Goal: Find specific page/section: Find specific page/section

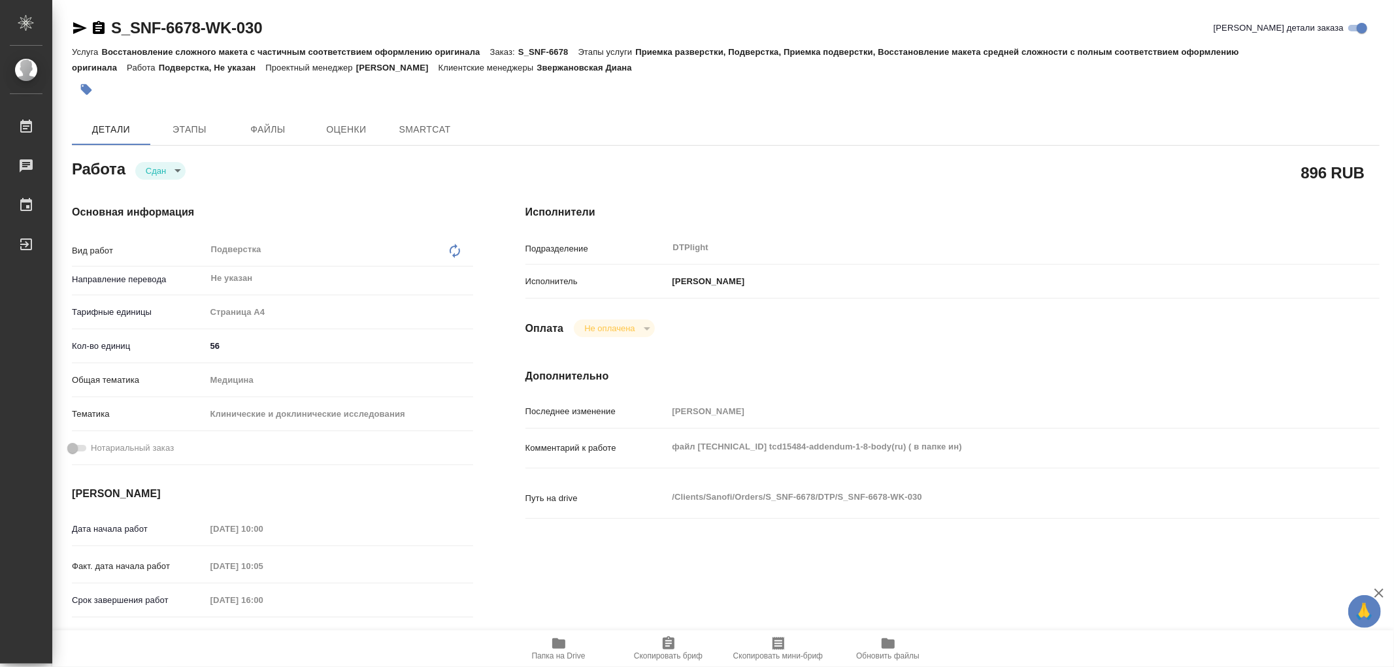
type textarea "x"
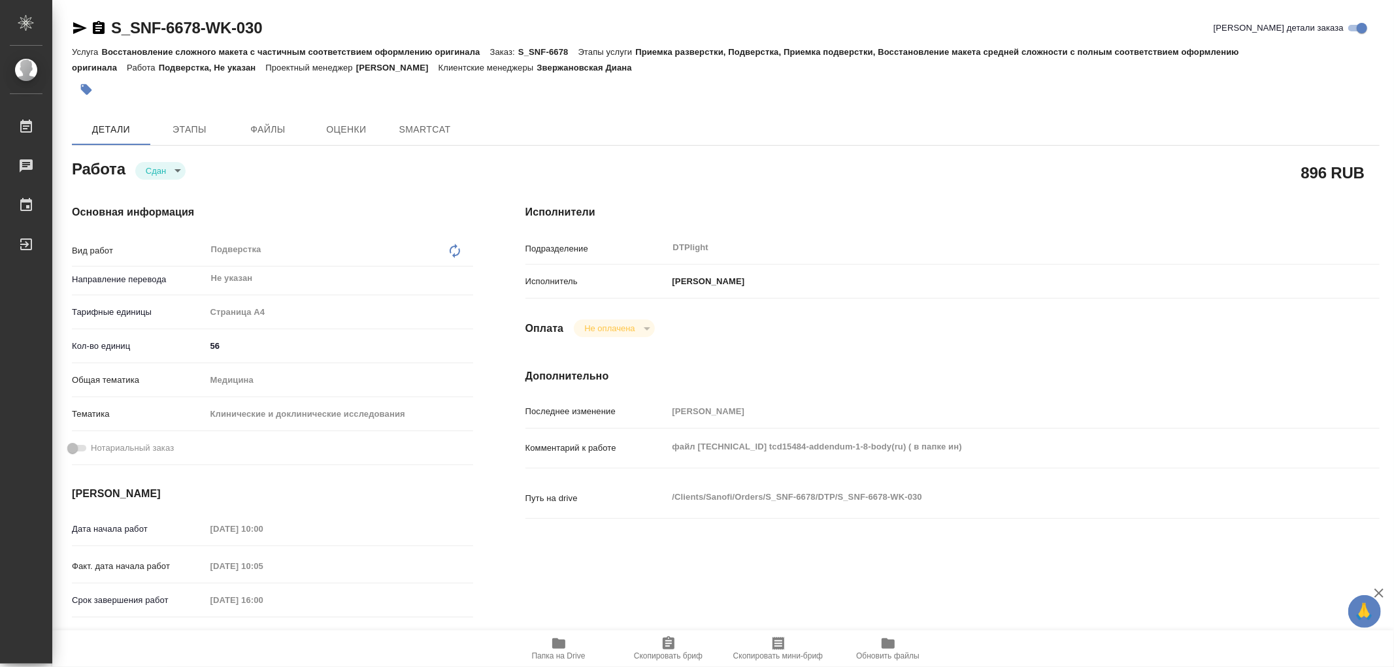
type textarea "x"
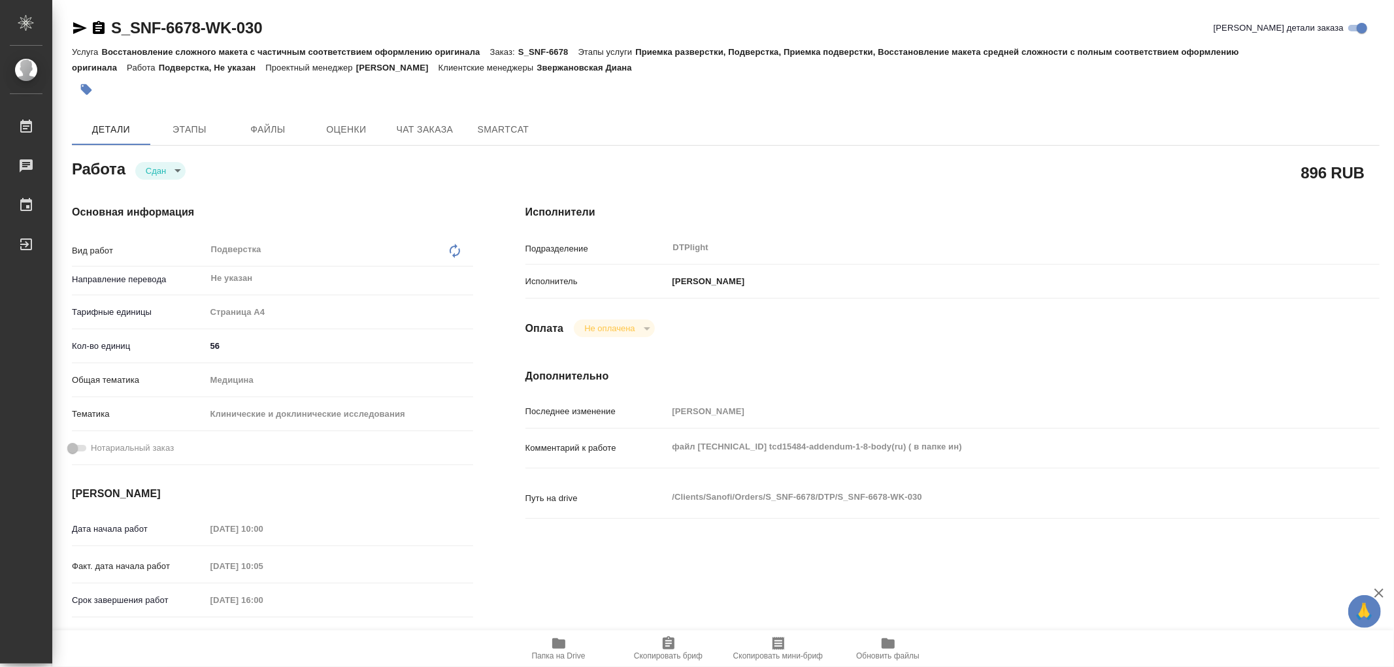
type textarea "x"
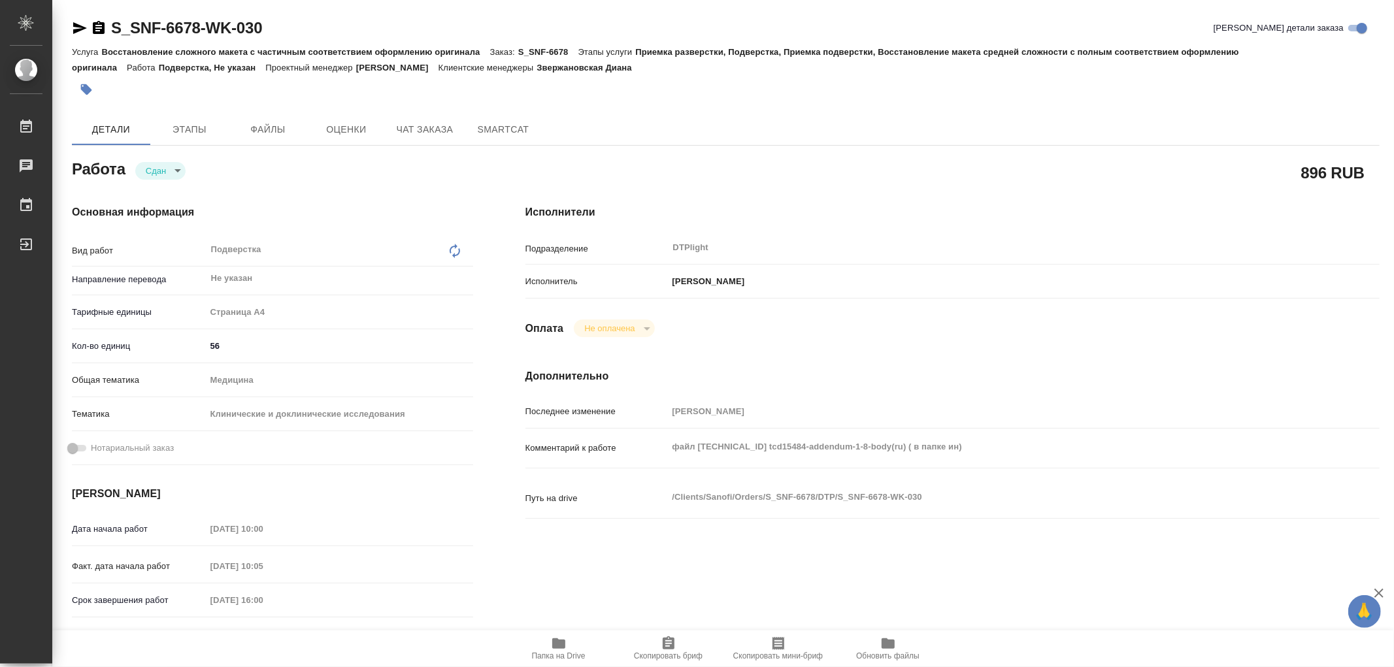
type textarea "x"
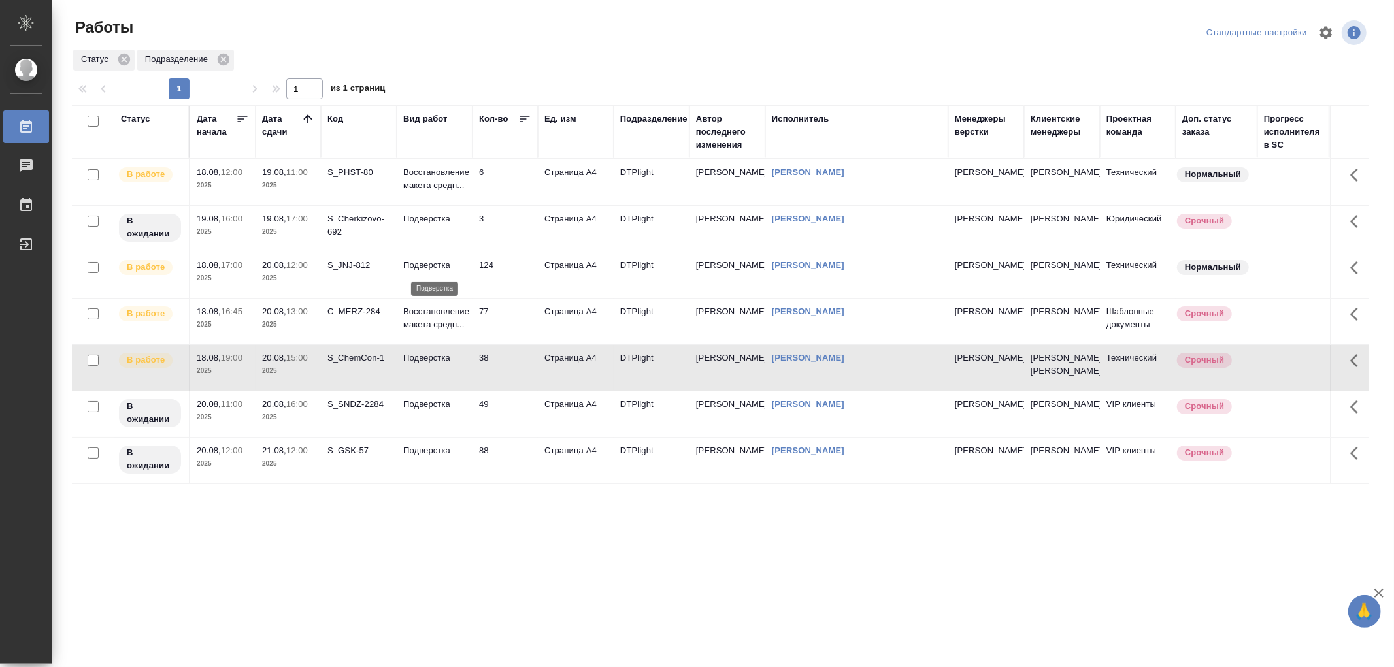
click at [459, 263] on p "Подверстка" at bounding box center [434, 265] width 63 height 13
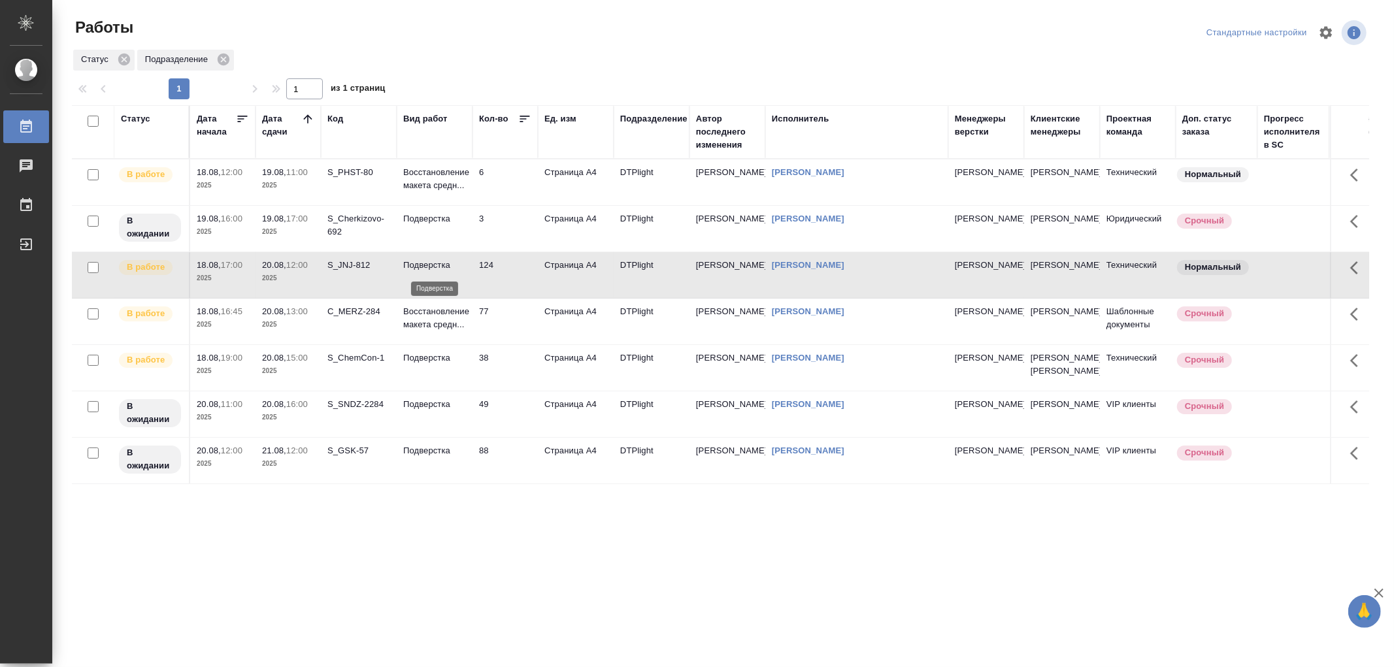
click at [459, 263] on p "Подверстка" at bounding box center [434, 265] width 63 height 13
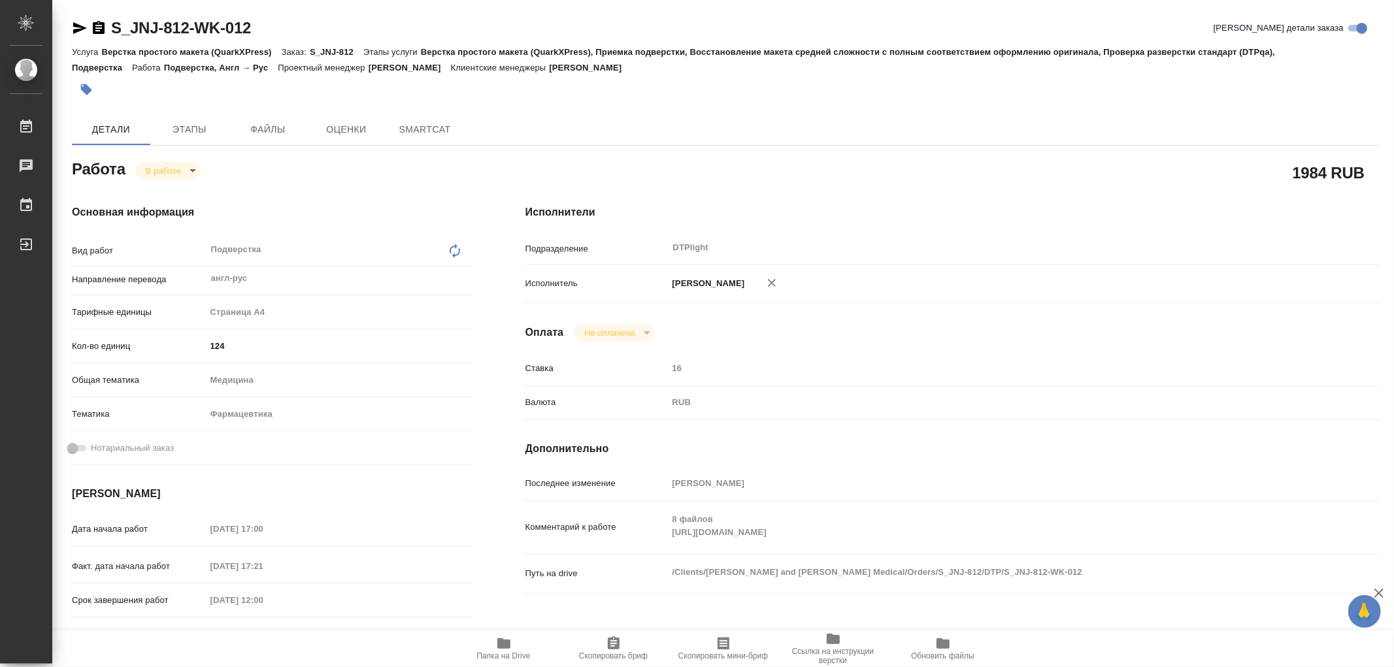
type textarea "x"
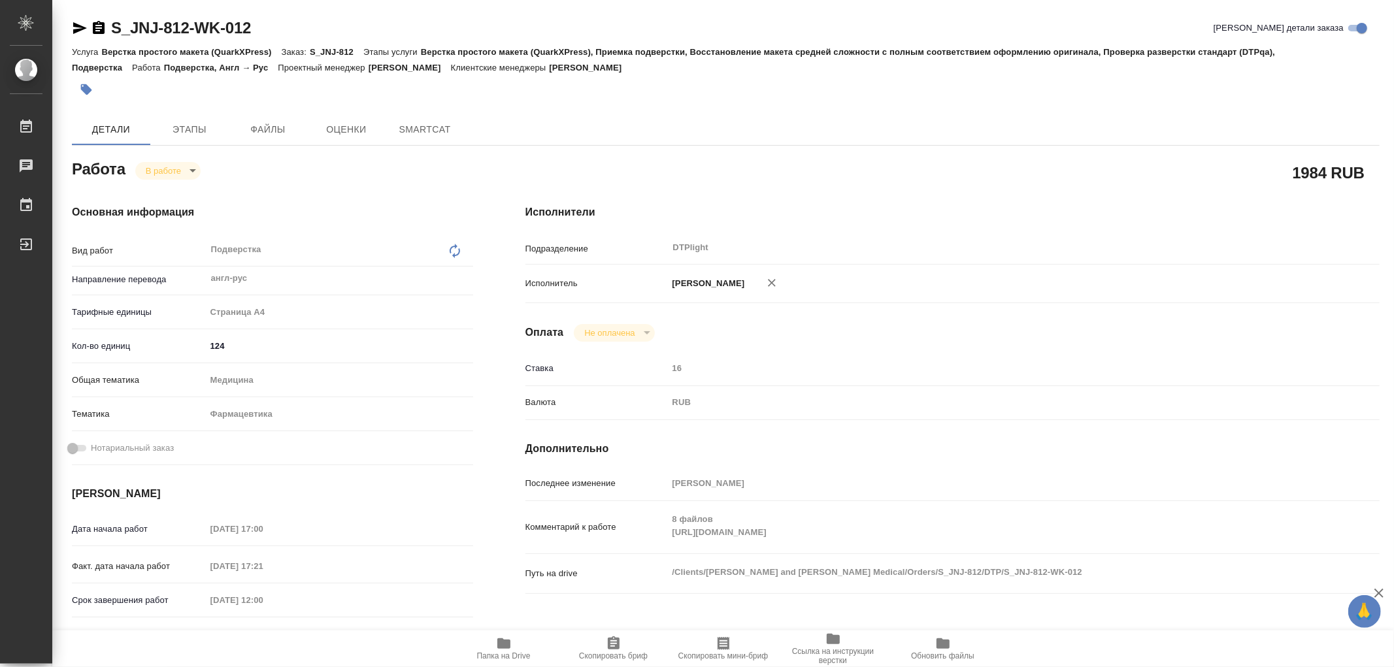
type textarea "x"
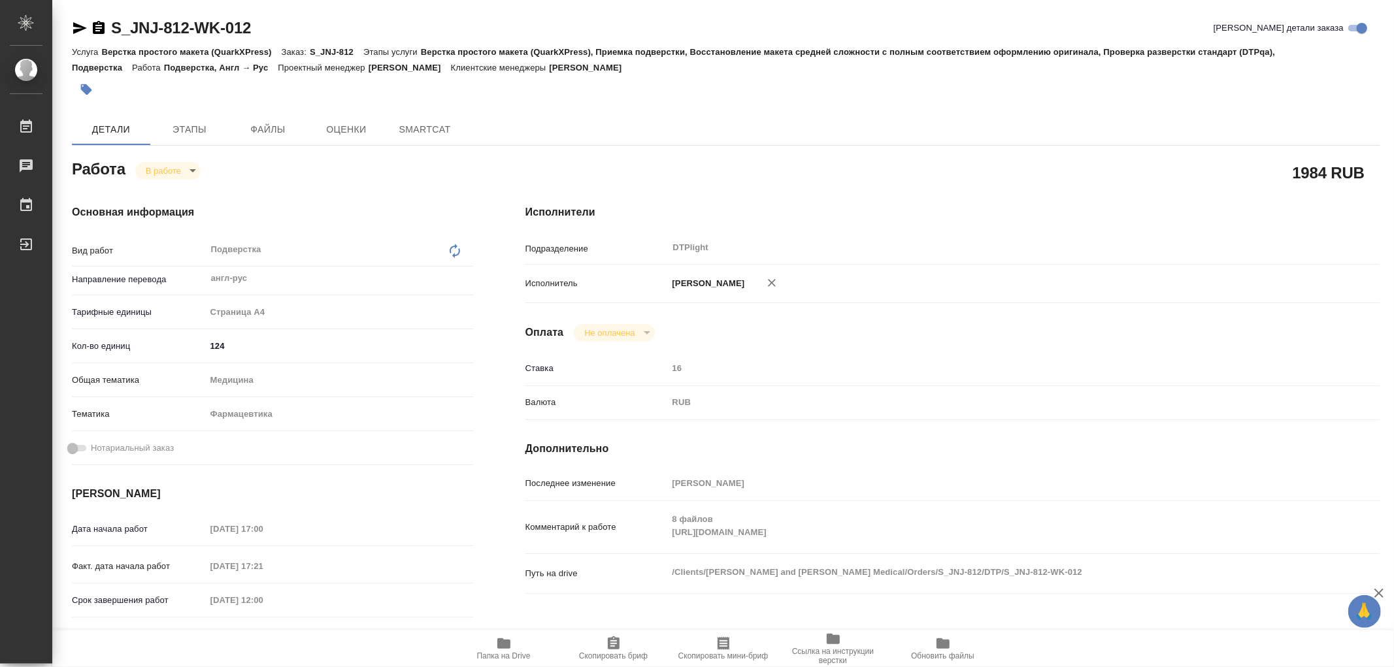
type textarea "x"
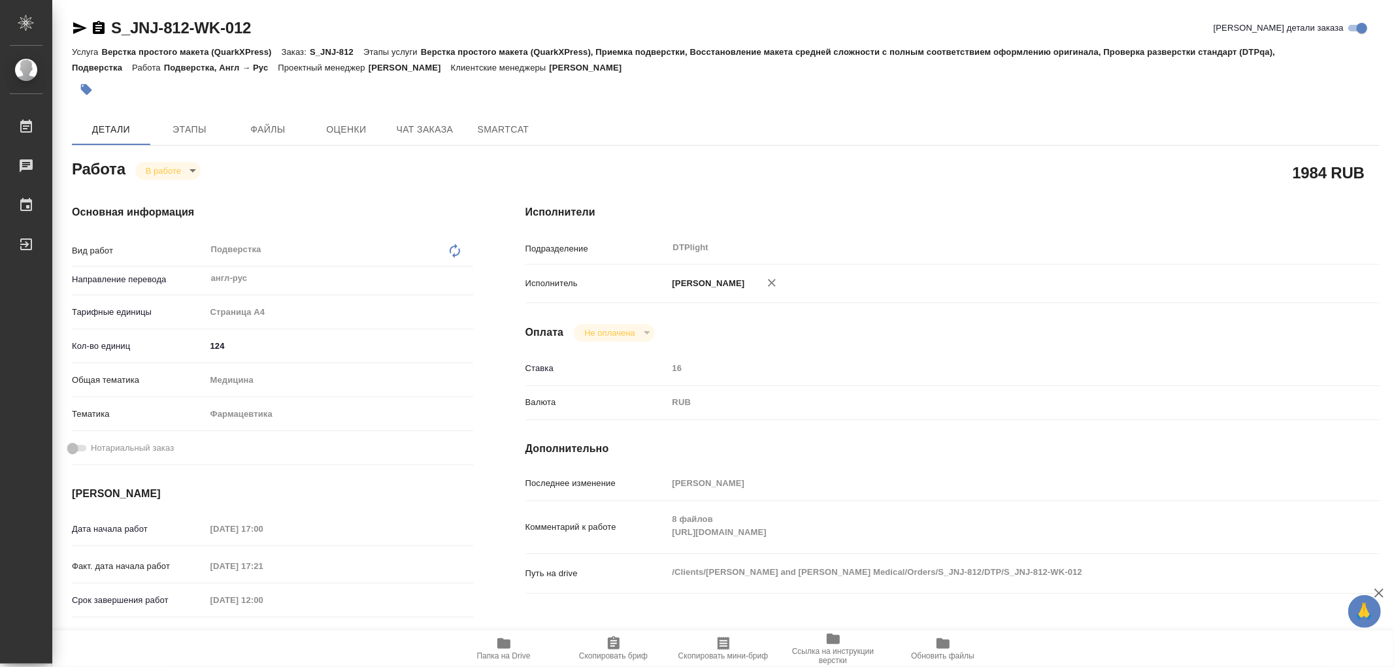
type textarea "x"
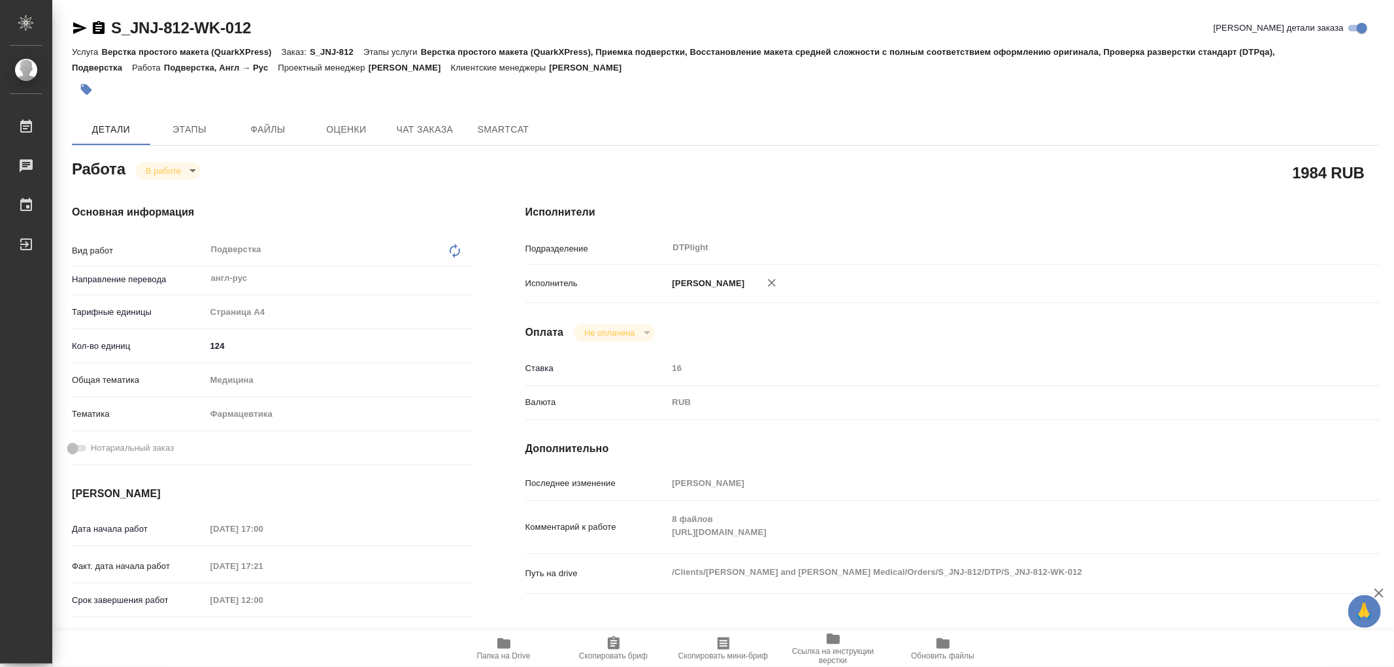
type textarea "x"
